Goal: Task Accomplishment & Management: Manage account settings

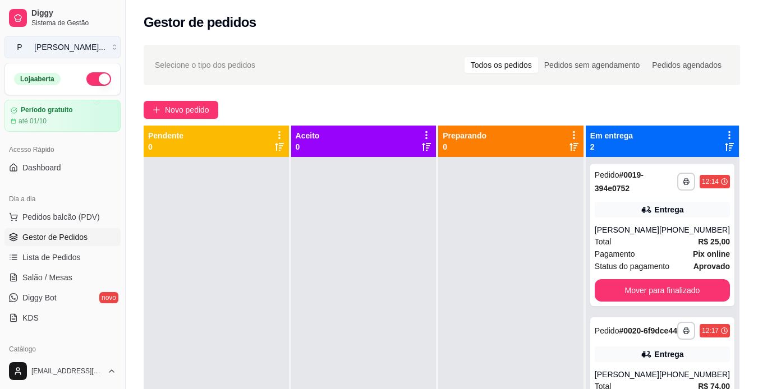
click at [105, 48] on button "P [PERSON_NAME] ..." at bounding box center [62, 47] width 116 height 22
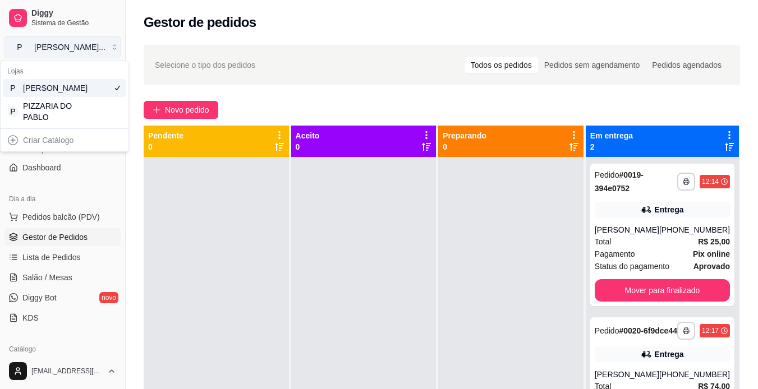
click at [107, 49] on button "P [PERSON_NAME] ..." at bounding box center [62, 47] width 116 height 22
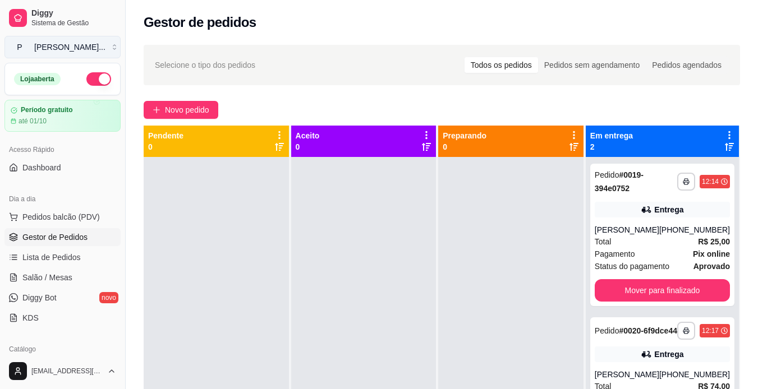
click at [106, 45] on button "P [PERSON_NAME] ..." at bounding box center [62, 47] width 116 height 22
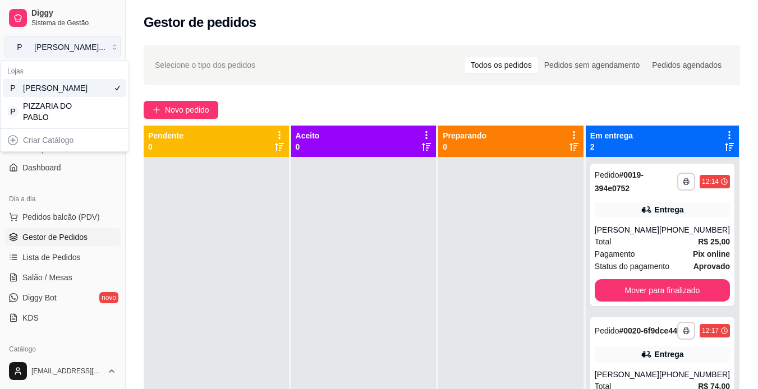
click at [107, 50] on button "P [PERSON_NAME] ..." at bounding box center [62, 47] width 116 height 22
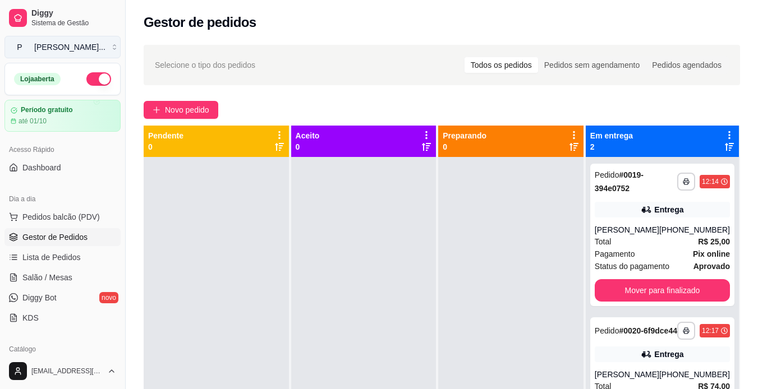
click at [90, 47] on button "P [PERSON_NAME] ..." at bounding box center [62, 47] width 116 height 22
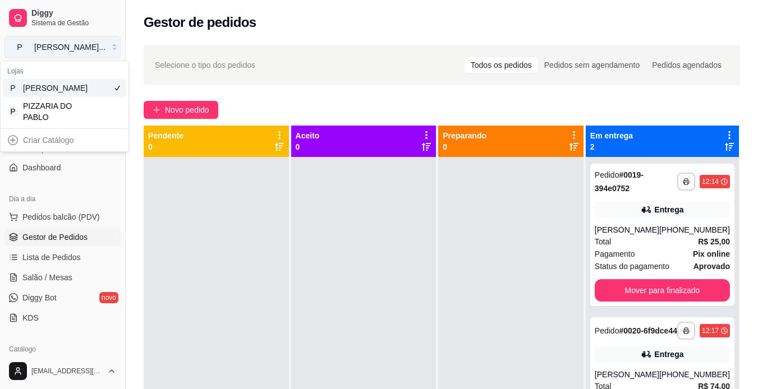
click at [108, 50] on button "P [PERSON_NAME] ..." at bounding box center [62, 47] width 116 height 22
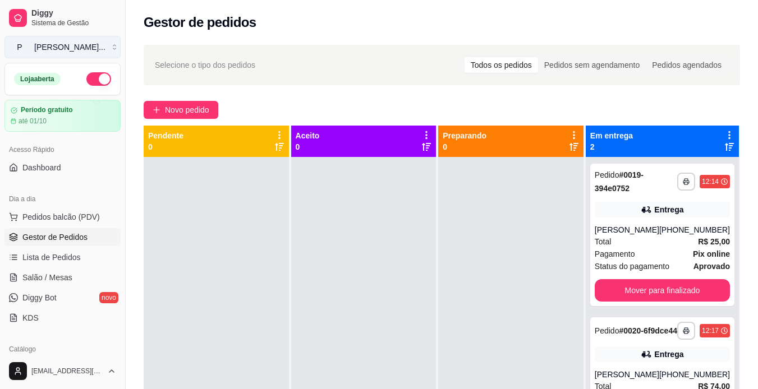
click at [106, 48] on button "P [PERSON_NAME] ..." at bounding box center [62, 47] width 116 height 22
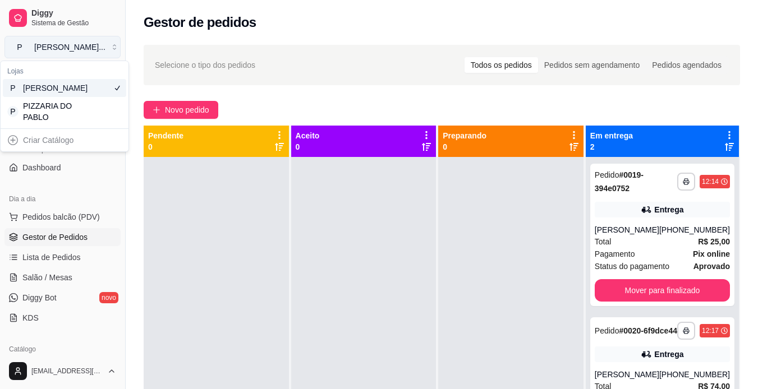
click at [106, 48] on button "P [PERSON_NAME] ..." at bounding box center [62, 47] width 116 height 22
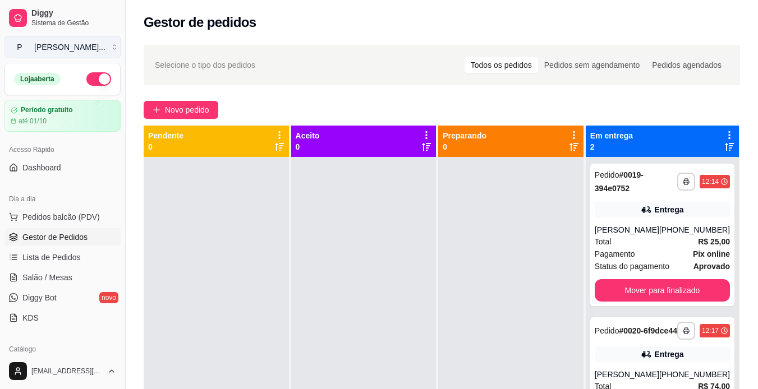
click at [106, 48] on button "P [PERSON_NAME] ..." at bounding box center [62, 47] width 116 height 22
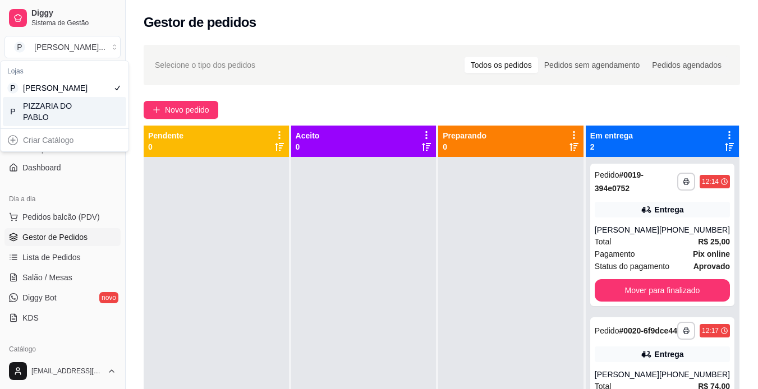
click at [84, 124] on div "P PIZZARIA DO PABLO" at bounding box center [64, 111] width 123 height 29
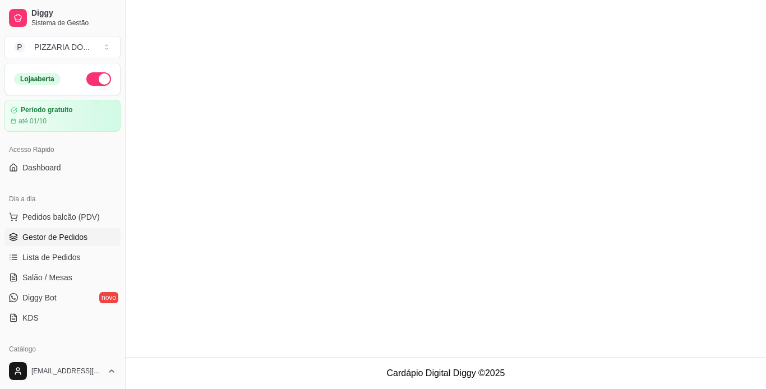
click at [84, 124] on div "até 01/10" at bounding box center [63, 121] width 104 height 9
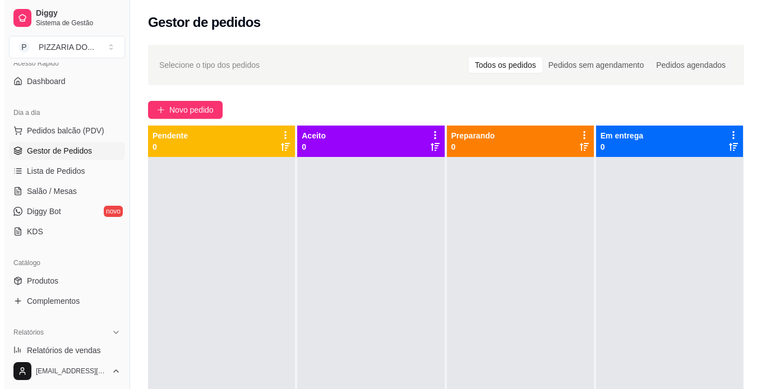
scroll to position [90, 0]
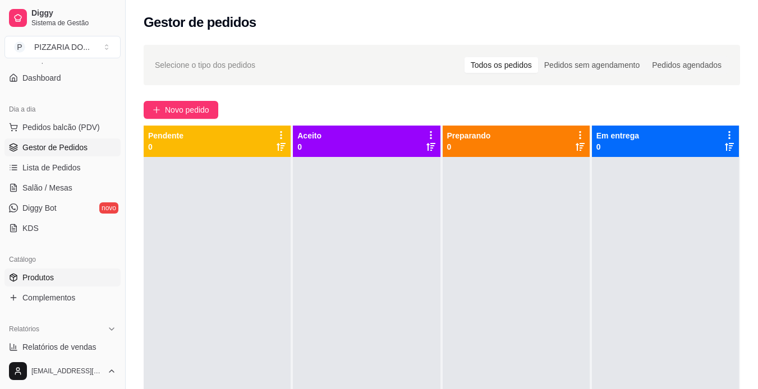
click at [71, 281] on link "Produtos" at bounding box center [62, 278] width 116 height 18
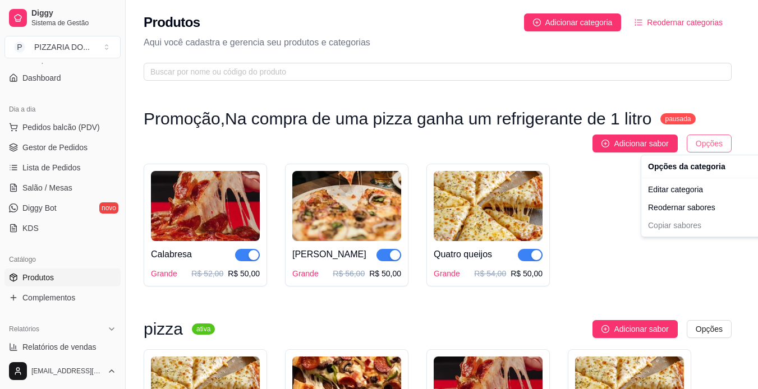
click at [716, 144] on html "Diggy Sistema de Gestão P PIZZARIA DO ... Loja aberta Período gratuito até 01/1…" at bounding box center [379, 194] width 758 height 389
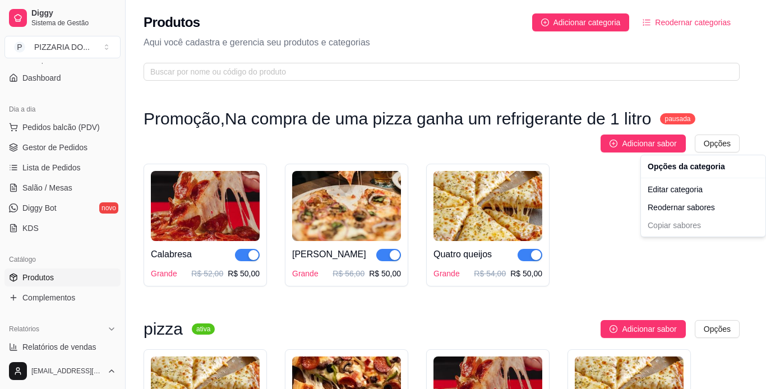
click at [652, 119] on html "Diggy Sistema de Gestão P PIZZARIA DO ... Loja aberta Período gratuito até 01/1…" at bounding box center [383, 194] width 766 height 389
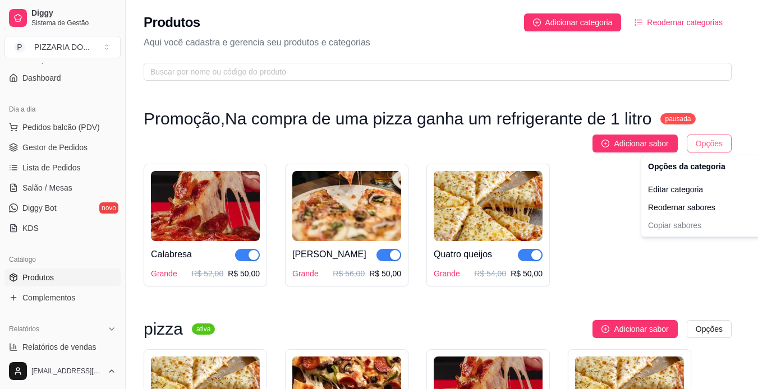
click at [715, 151] on body "Diggy Sistema de Gestão P PIZZARIA DO ... Loja aberta Período gratuito até 01/1…" at bounding box center [374, 194] width 749 height 389
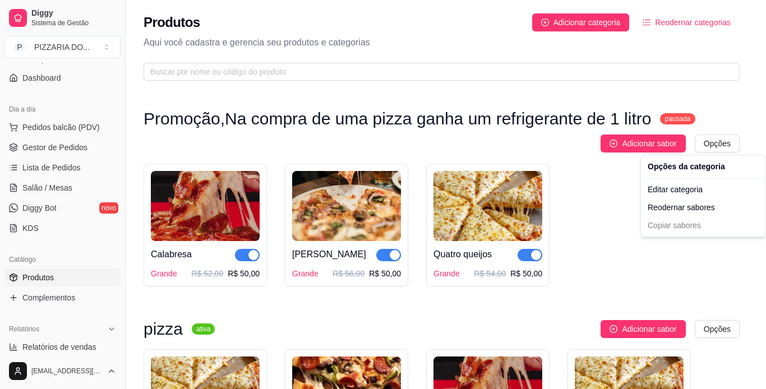
click at [648, 116] on html "Diggy Sistema de Gestão P PIZZARIA DO ... Loja aberta Período gratuito até 01/1…" at bounding box center [383, 194] width 766 height 389
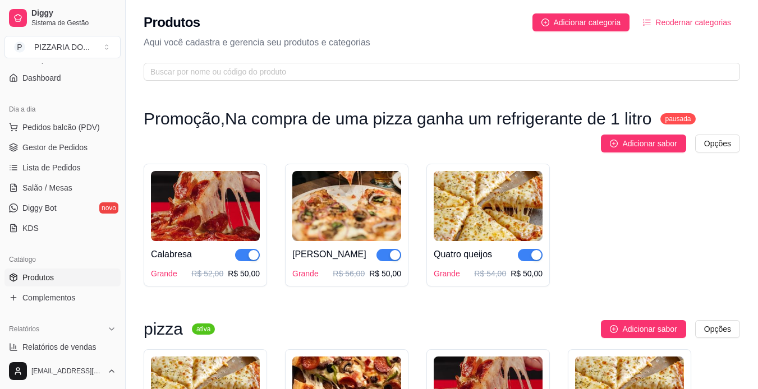
click at [660, 116] on sup "pausada" at bounding box center [677, 118] width 35 height 11
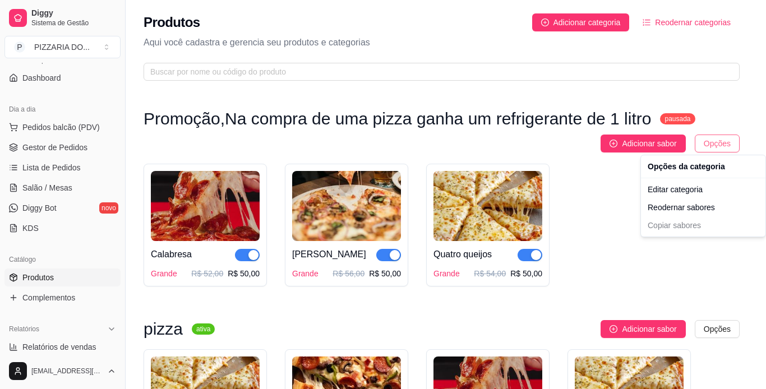
click at [714, 147] on html "Diggy Sistema de Gestão P PIZZARIA DO ... Loja aberta Período gratuito até 01/1…" at bounding box center [383, 194] width 766 height 389
click at [700, 191] on div "Editar categoria" at bounding box center [703, 190] width 120 height 18
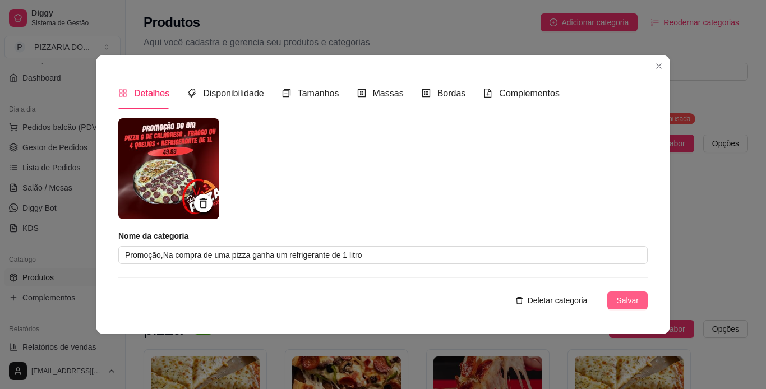
click at [626, 303] on span "Salvar" at bounding box center [627, 300] width 22 height 12
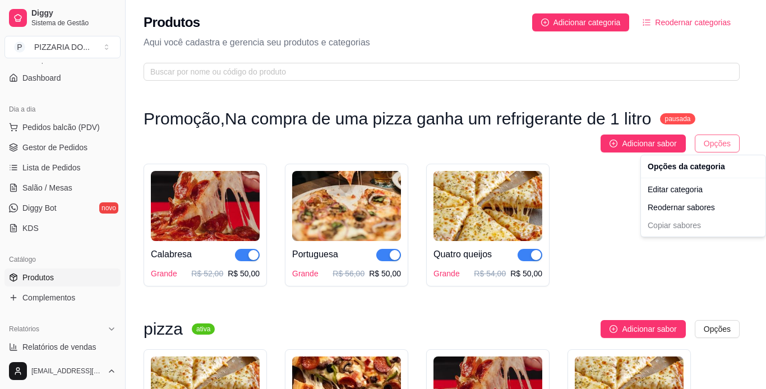
click at [728, 141] on html "Diggy Sistema de Gestão P PIZZARIA DO ... Loja aberta Período gratuito até 01/1…" at bounding box center [383, 194] width 766 height 389
click at [685, 188] on div "Editar categoria" at bounding box center [703, 190] width 120 height 18
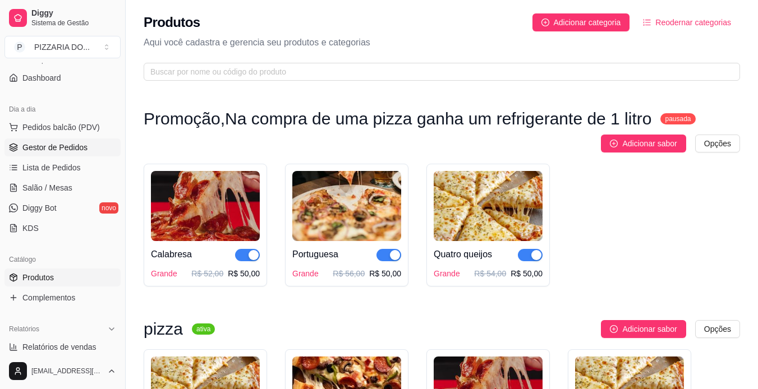
click at [67, 149] on span "Gestor de Pedidos" at bounding box center [54, 147] width 65 height 11
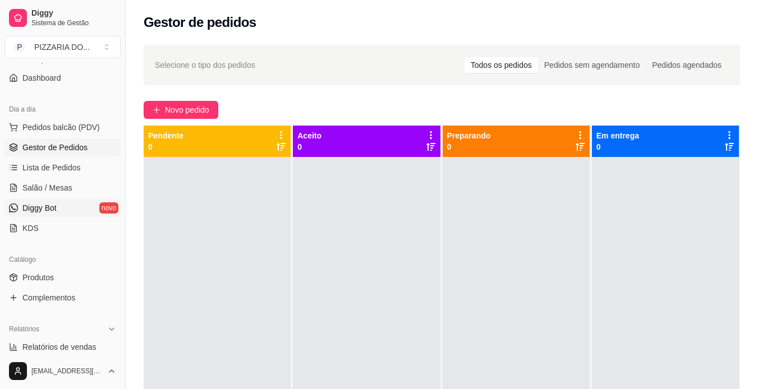
click at [42, 215] on link "Diggy Bot novo" at bounding box center [62, 208] width 116 height 18
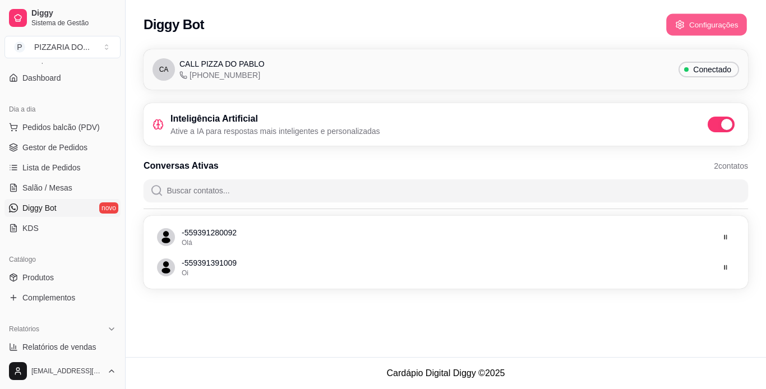
click at [703, 25] on button "Configurações" at bounding box center [706, 25] width 81 height 22
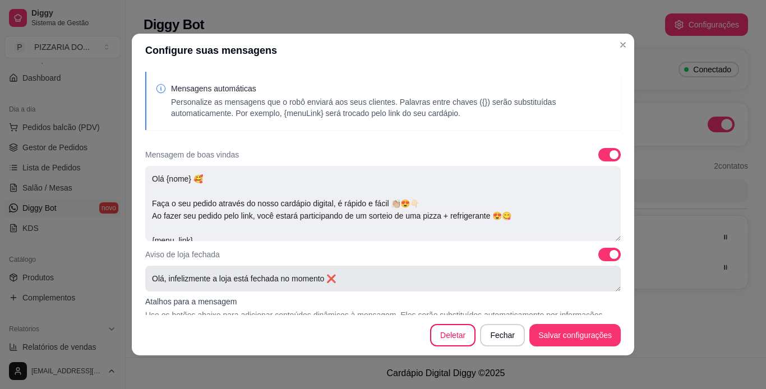
click at [418, 283] on textarea "Olá, infelizmente a loja está fechada no momento ❌" at bounding box center [382, 279] width 475 height 26
type textarea "Olá, infelizmente a loja está fechada no m"
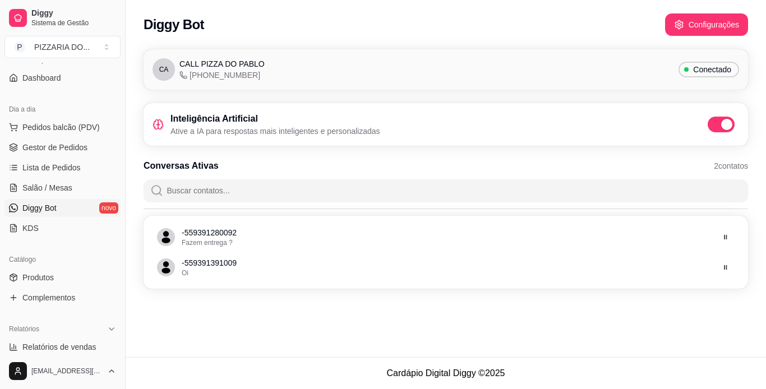
click at [619, 44] on div "CA CALL PIZZA DO PABLO [PHONE_NUMBER] Conectado Inteligência Artificial Ative a…" at bounding box center [446, 173] width 640 height 260
click at [56, 149] on span "Gestor de Pedidos" at bounding box center [54, 147] width 65 height 11
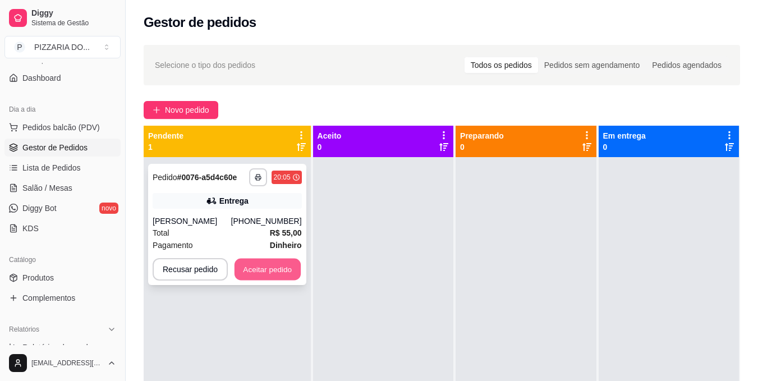
click at [271, 268] on button "Aceitar pedido" at bounding box center [267, 269] width 66 height 22
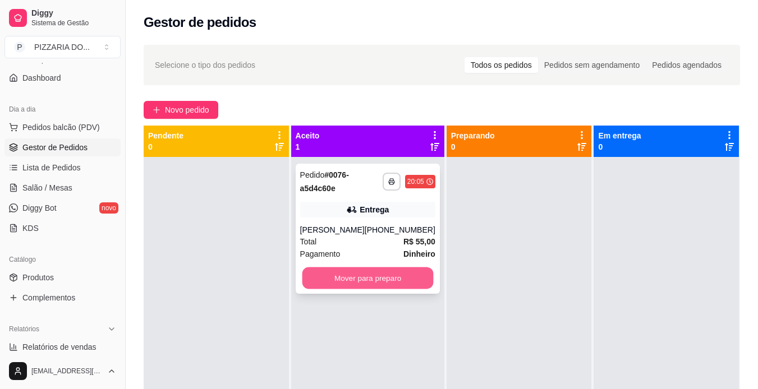
click at [349, 283] on button "Mover para preparo" at bounding box center [367, 278] width 131 height 22
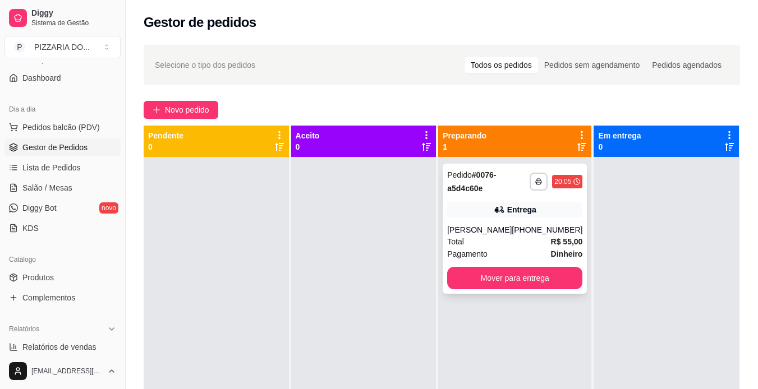
click at [514, 242] on div "Total R$ 55,00" at bounding box center [514, 241] width 135 height 12
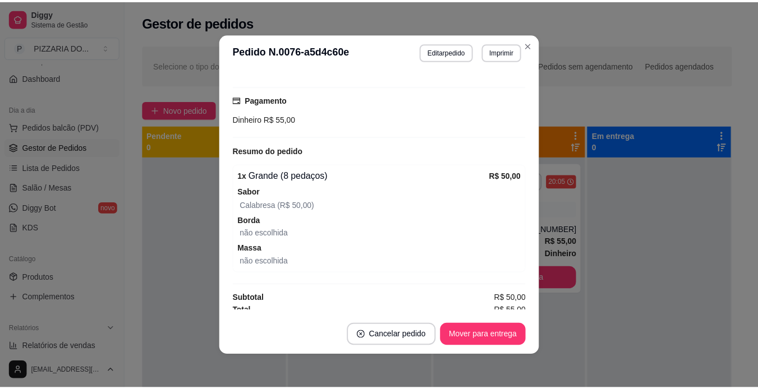
scroll to position [284, 0]
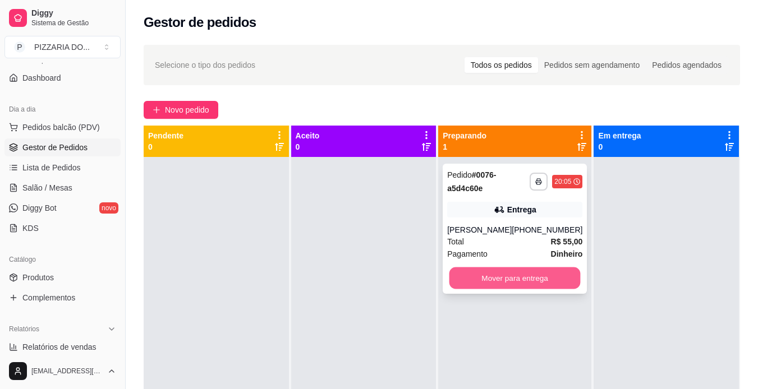
click at [516, 275] on button "Mover para entrega" at bounding box center [514, 278] width 131 height 22
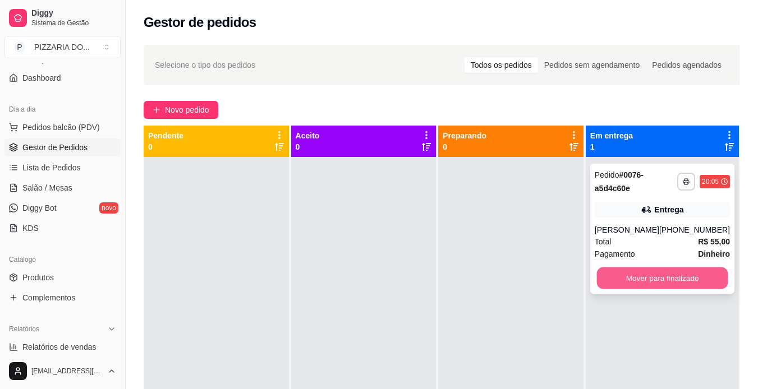
click at [611, 271] on button "Mover para finalizado" at bounding box center [661, 278] width 131 height 22
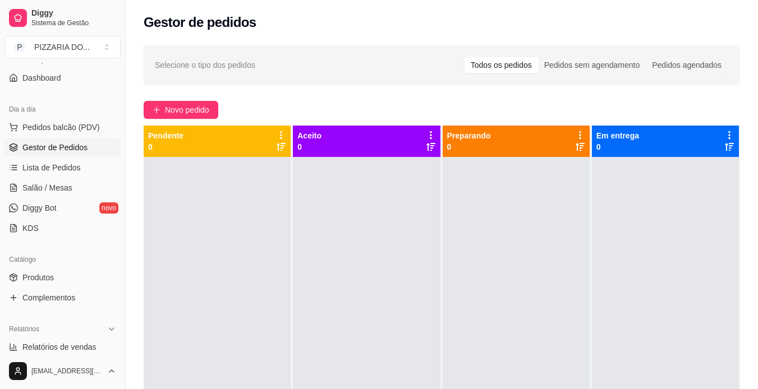
click at [545, 288] on div at bounding box center [515, 351] width 147 height 389
click at [494, 293] on div at bounding box center [515, 351] width 147 height 389
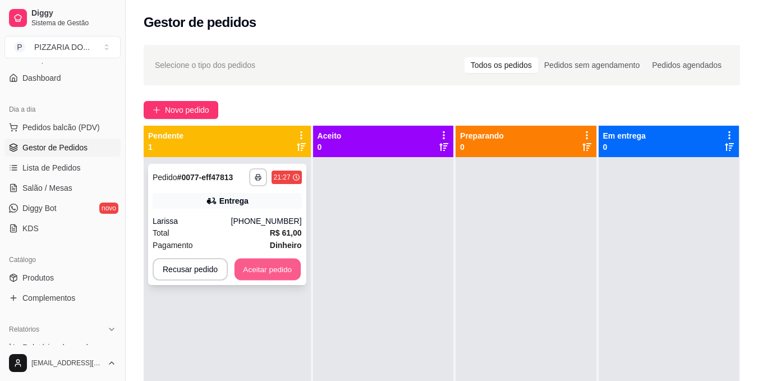
click at [287, 269] on button "Aceitar pedido" at bounding box center [267, 269] width 66 height 22
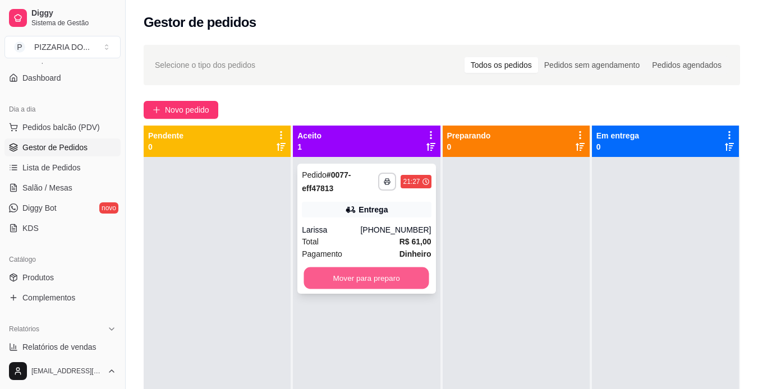
click at [359, 279] on button "Mover para preparo" at bounding box center [366, 278] width 125 height 22
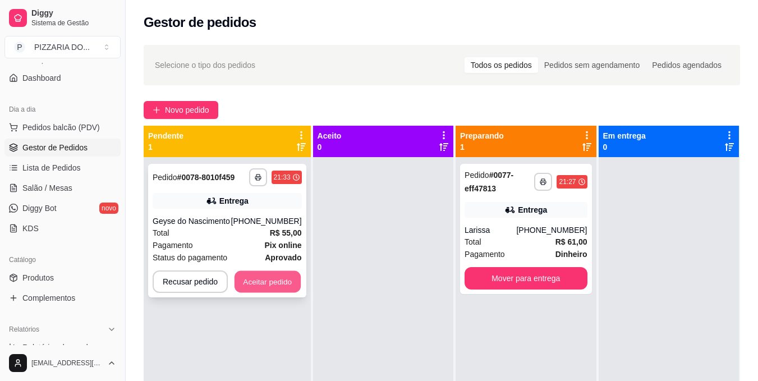
click at [255, 275] on button "Aceitar pedido" at bounding box center [267, 282] width 66 height 22
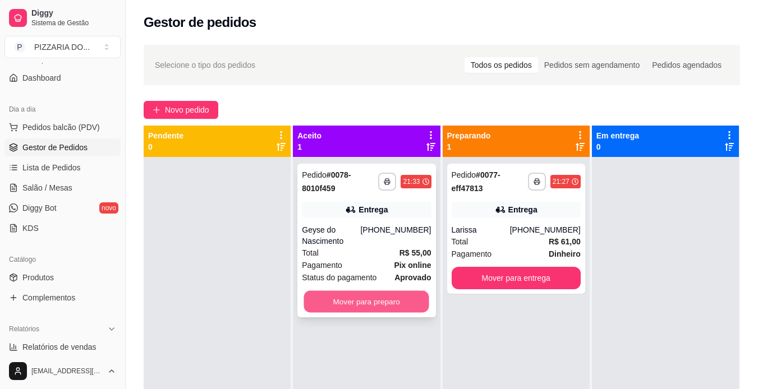
click at [343, 307] on button "Mover para preparo" at bounding box center [366, 302] width 125 height 22
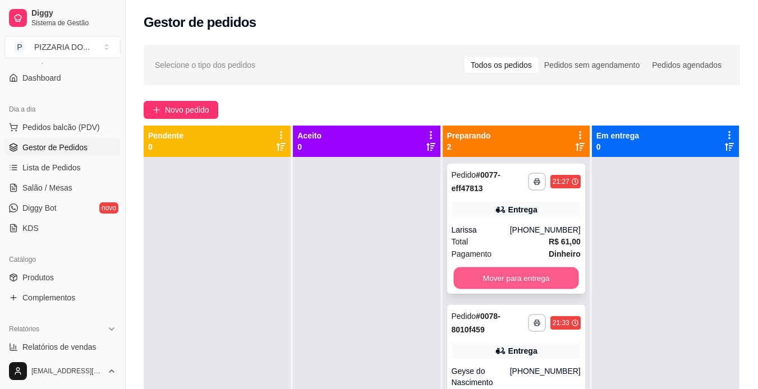
click at [509, 271] on button "Mover para entrega" at bounding box center [515, 278] width 125 height 22
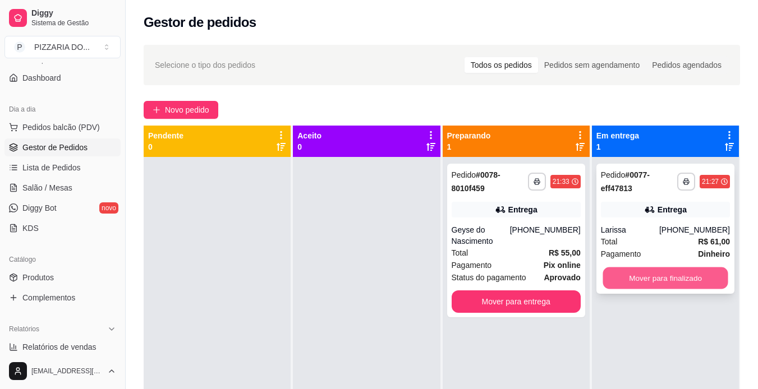
click at [622, 276] on button "Mover para finalizado" at bounding box center [664, 278] width 125 height 22
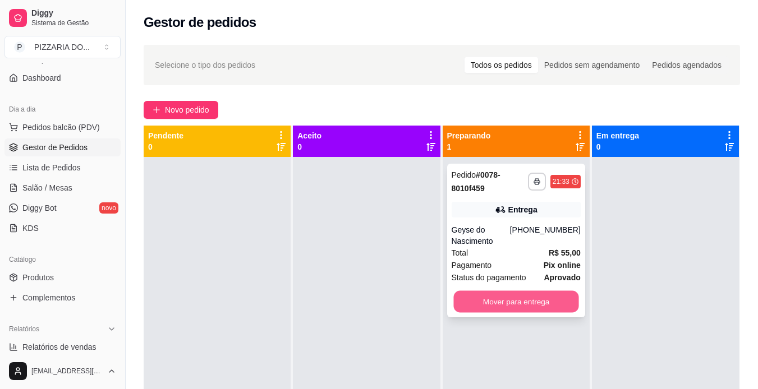
click at [533, 297] on button "Mover para entrega" at bounding box center [515, 302] width 125 height 22
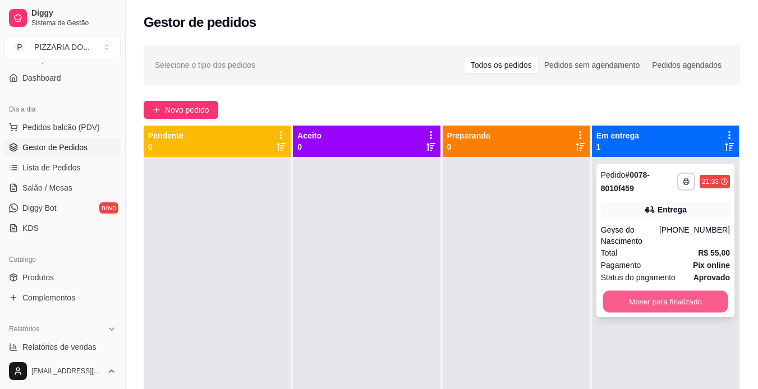
click at [657, 305] on button "Mover para finalizado" at bounding box center [664, 302] width 125 height 22
